Goal: Complete application form

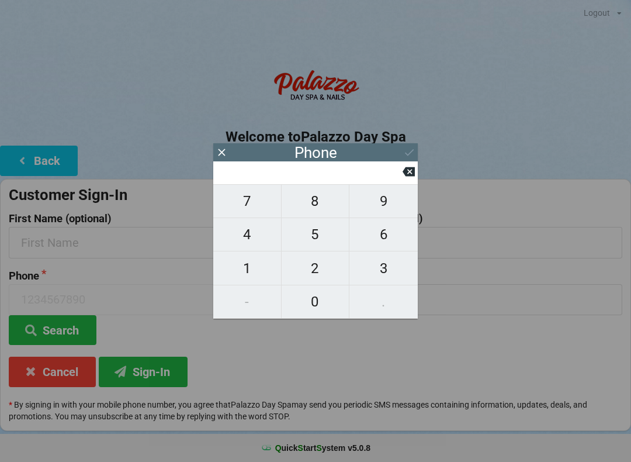
click at [255, 267] on span "1" at bounding box center [247, 268] width 68 height 25
type input "1"
click at [401, 181] on input "1" at bounding box center [310, 171] width 185 height 19
click at [403, 172] on icon at bounding box center [409, 171] width 12 height 12
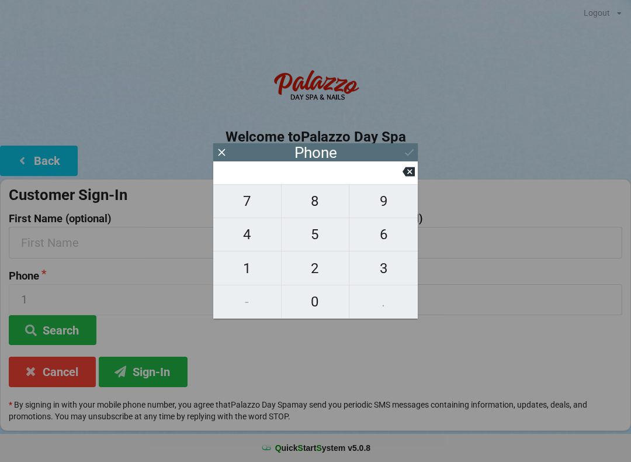
click at [316, 307] on span "0" at bounding box center [316, 301] width 68 height 25
type input "0"
click at [394, 174] on input "0" at bounding box center [310, 171] width 185 height 19
click at [410, 172] on icon at bounding box center [409, 171] width 12 height 9
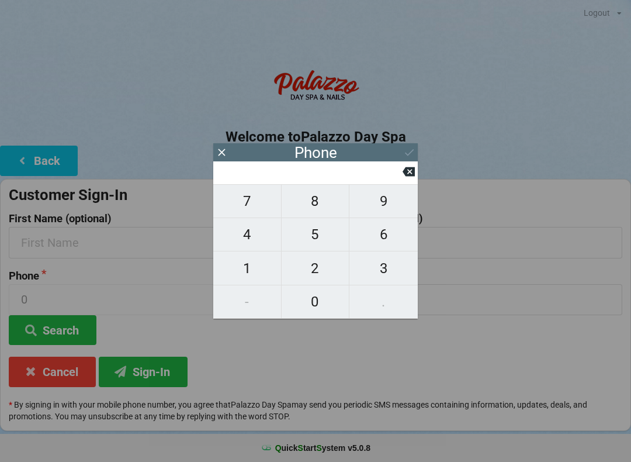
click at [248, 207] on span "7" at bounding box center [247, 201] width 68 height 25
type input "7"
click at [328, 307] on span "0" at bounding box center [316, 301] width 68 height 25
type input "70"
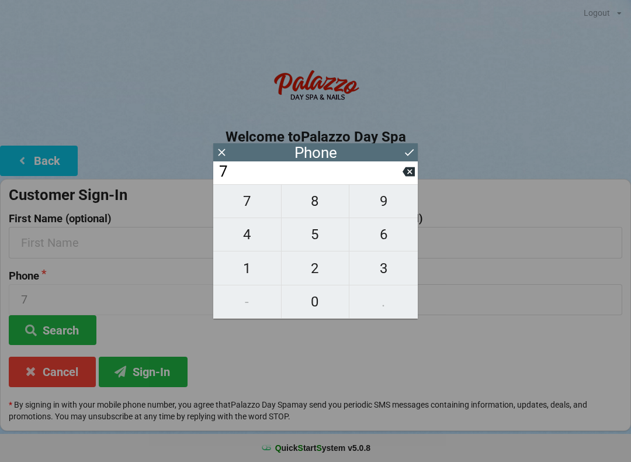
type input "70"
click at [383, 271] on span "3" at bounding box center [384, 268] width 68 height 25
type input "703"
click at [321, 201] on span "8" at bounding box center [316, 201] width 68 height 25
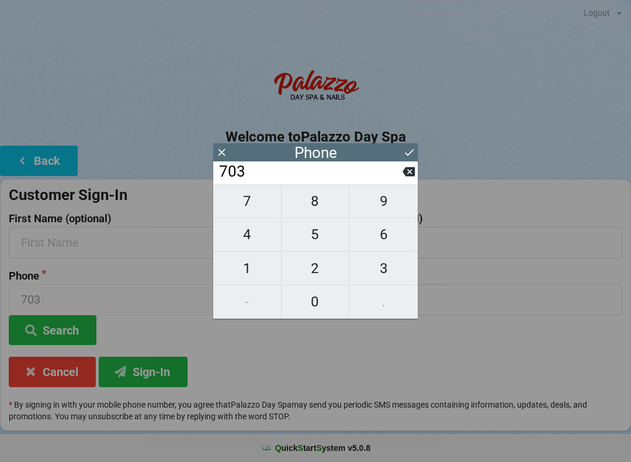
type input "7038"
click at [385, 241] on span "6" at bounding box center [384, 234] width 68 height 25
type input "70386"
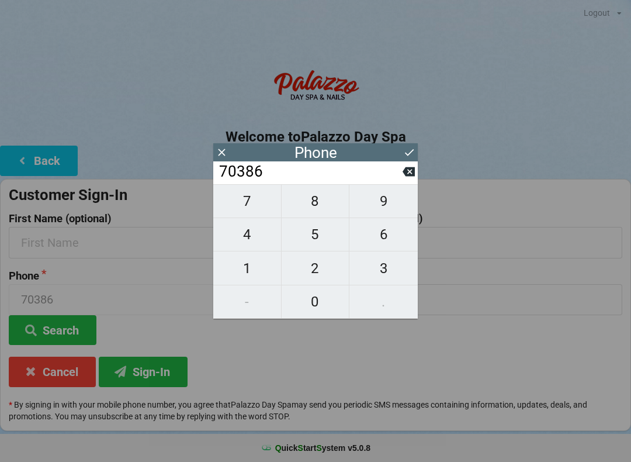
click at [237, 206] on span "7" at bounding box center [247, 201] width 68 height 25
type input "703867"
click at [400, 171] on input "703867" at bounding box center [310, 171] width 185 height 19
click at [402, 177] on input "703867" at bounding box center [310, 171] width 185 height 19
click at [407, 179] on button at bounding box center [409, 172] width 12 height 16
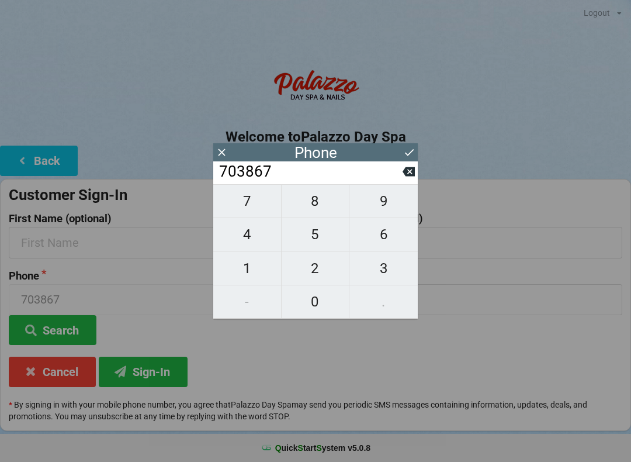
type input "70386"
click at [258, 268] on span "1" at bounding box center [247, 268] width 68 height 25
type input "703861"
click at [382, 237] on span "6" at bounding box center [384, 234] width 68 height 25
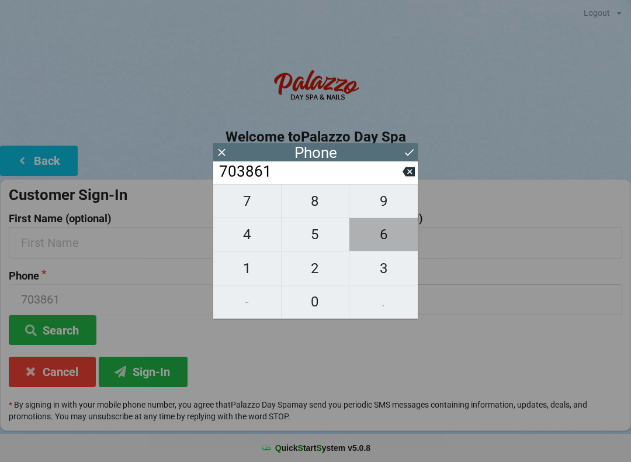
type input "7038616"
click at [381, 204] on span "9" at bounding box center [384, 201] width 68 height 25
type input "70386169"
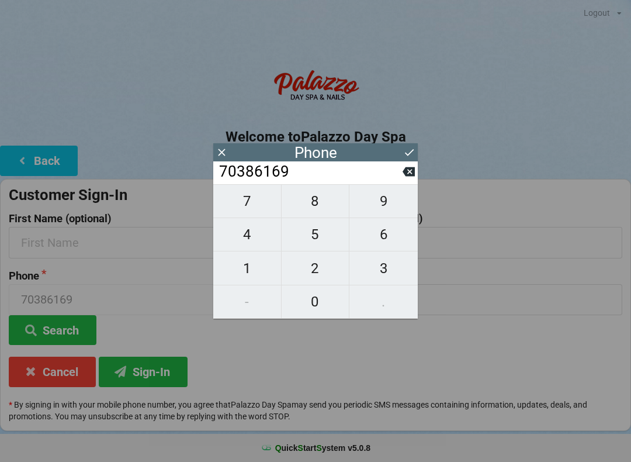
click at [312, 209] on span "8" at bounding box center [316, 201] width 68 height 25
type input "703861698"
click at [240, 206] on span "7" at bounding box center [247, 201] width 68 height 25
type input "7038616987"
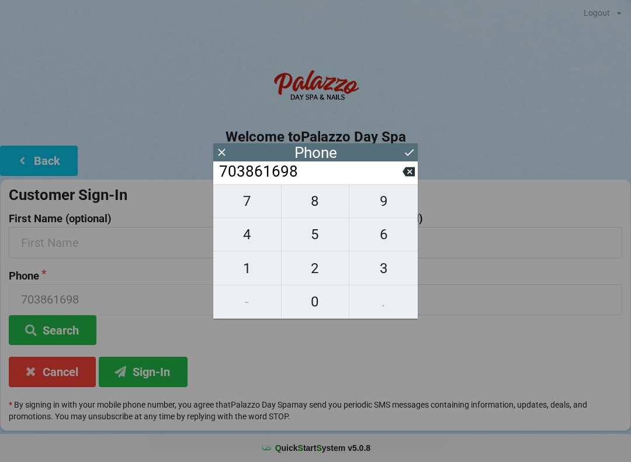
type input "7038616987"
click at [406, 150] on icon at bounding box center [409, 152] width 12 height 12
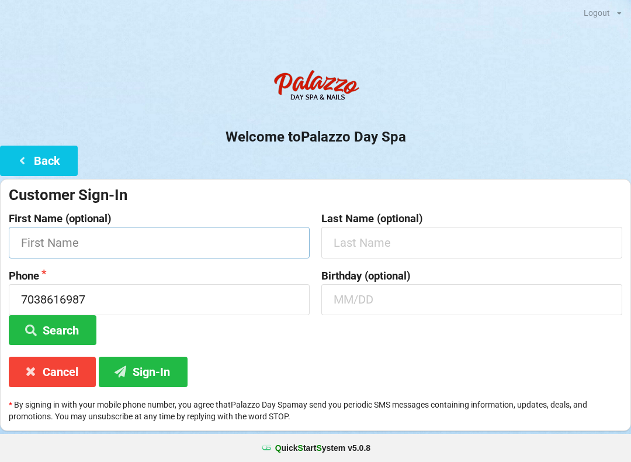
click at [79, 238] on input "text" at bounding box center [159, 242] width 301 height 31
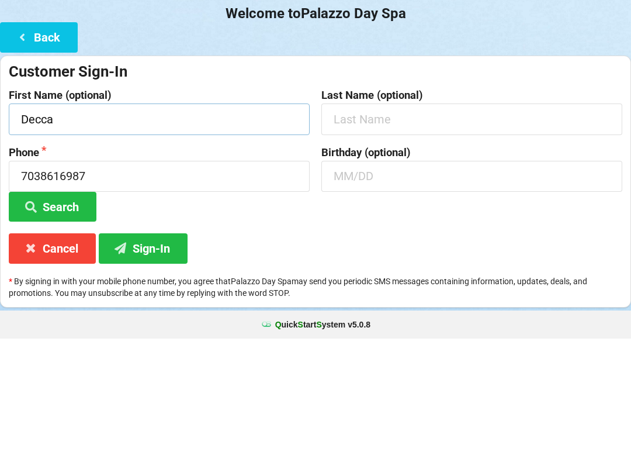
type input "Decca"
click at [384, 227] on input "text" at bounding box center [471, 242] width 301 height 31
type input "[PERSON_NAME]"
click at [377, 284] on input "text" at bounding box center [471, 299] width 301 height 31
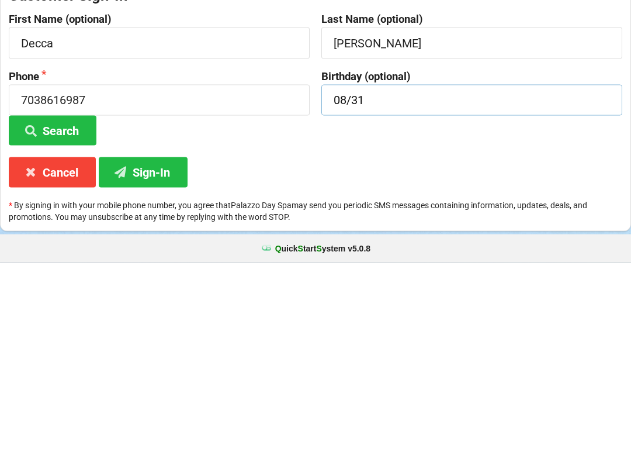
type input "08/31"
click at [146, 357] on button "Sign-In" at bounding box center [143, 372] width 89 height 30
